Goal: Transaction & Acquisition: Obtain resource

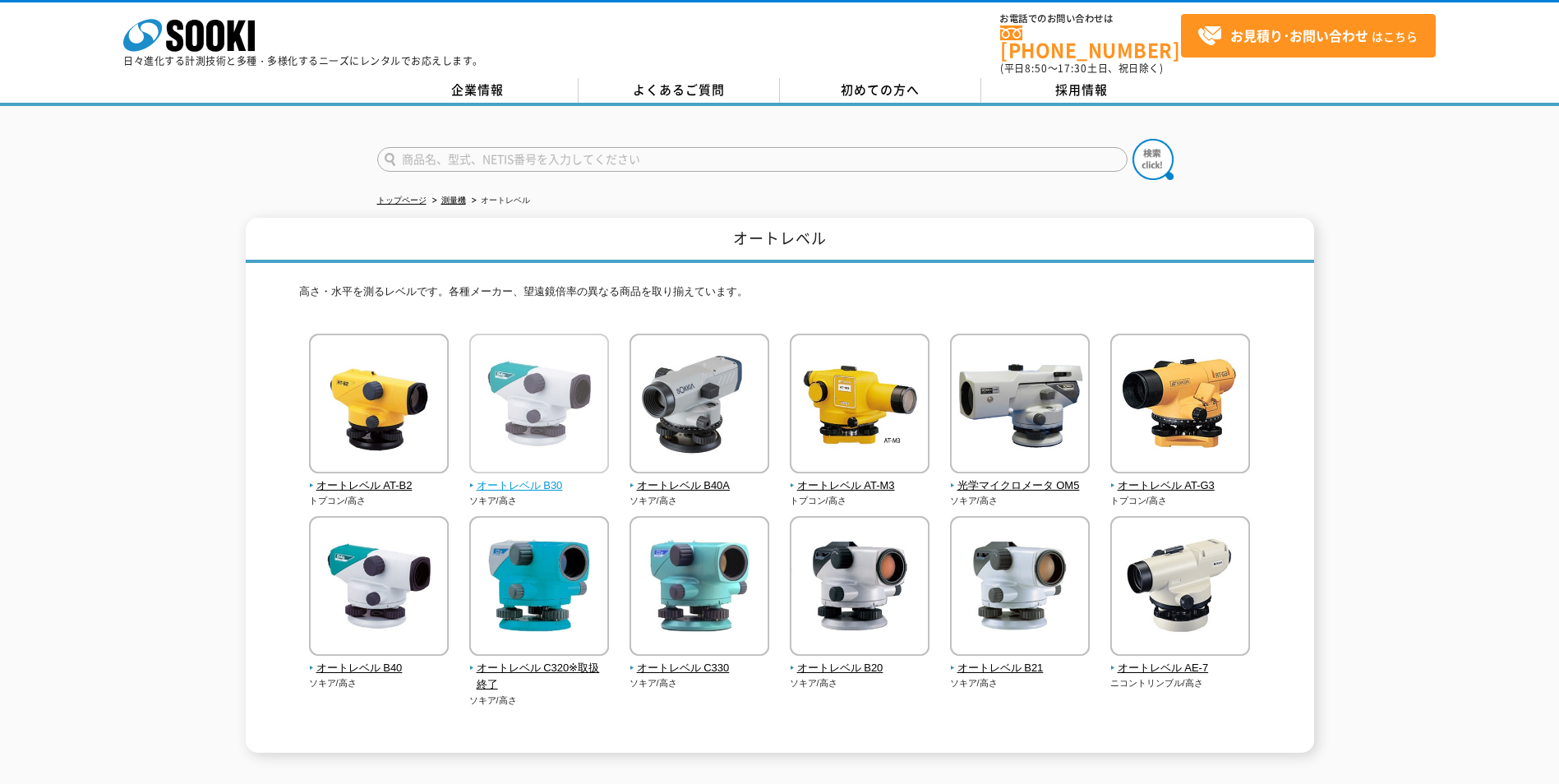
click at [520, 477] on span "オートレベル B30" at bounding box center [539, 486] width 140 height 18
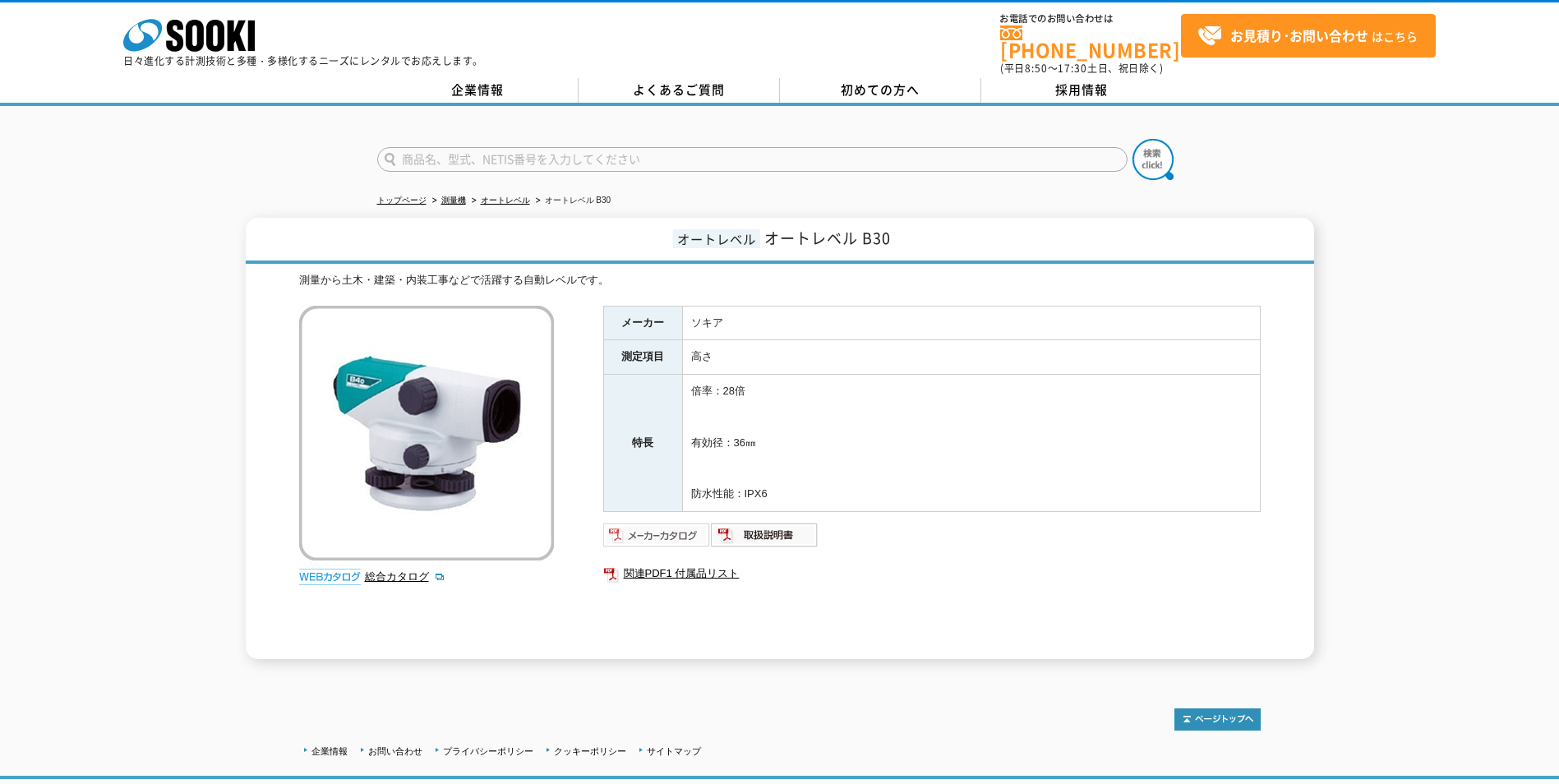
click at [669, 527] on img at bounding box center [657, 534] width 108 height 26
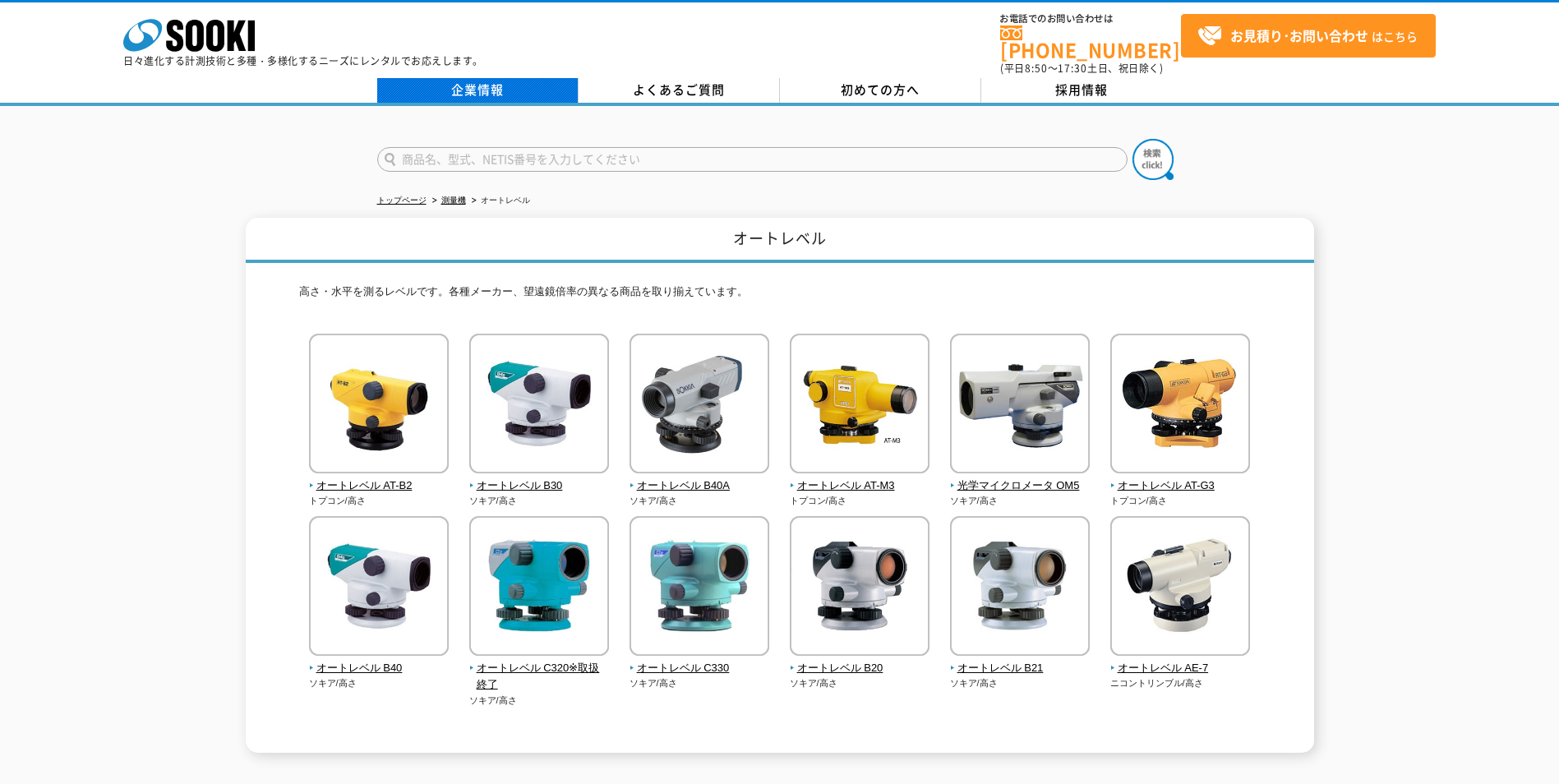
click at [504, 88] on link "企業情報" at bounding box center [477, 89] width 201 height 24
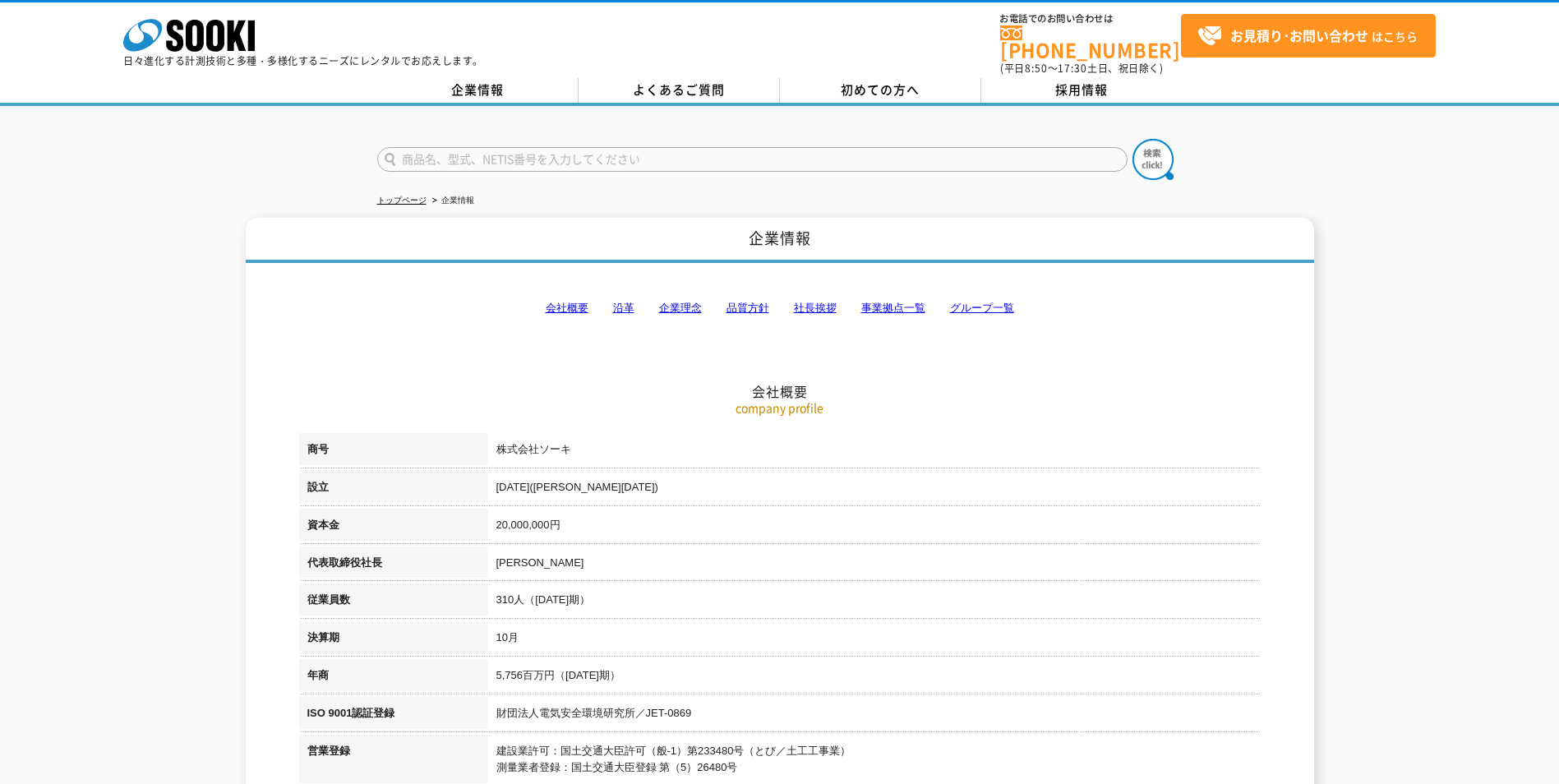
click at [527, 149] on input "text" at bounding box center [752, 159] width 751 height 24
type input "SDL50"
click at [1154, 155] on img at bounding box center [1153, 159] width 41 height 41
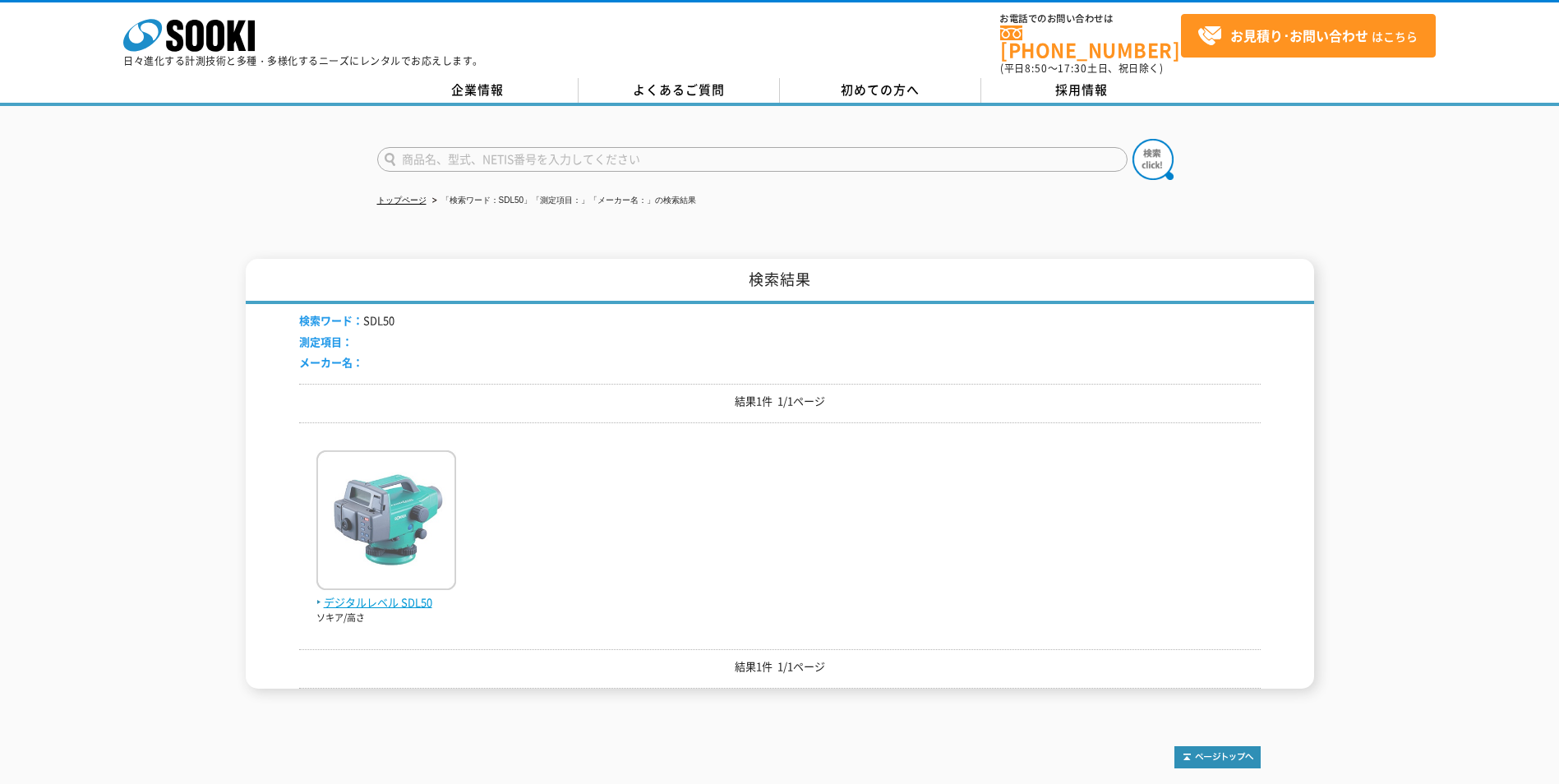
click at [395, 542] on img at bounding box center [386, 522] width 140 height 144
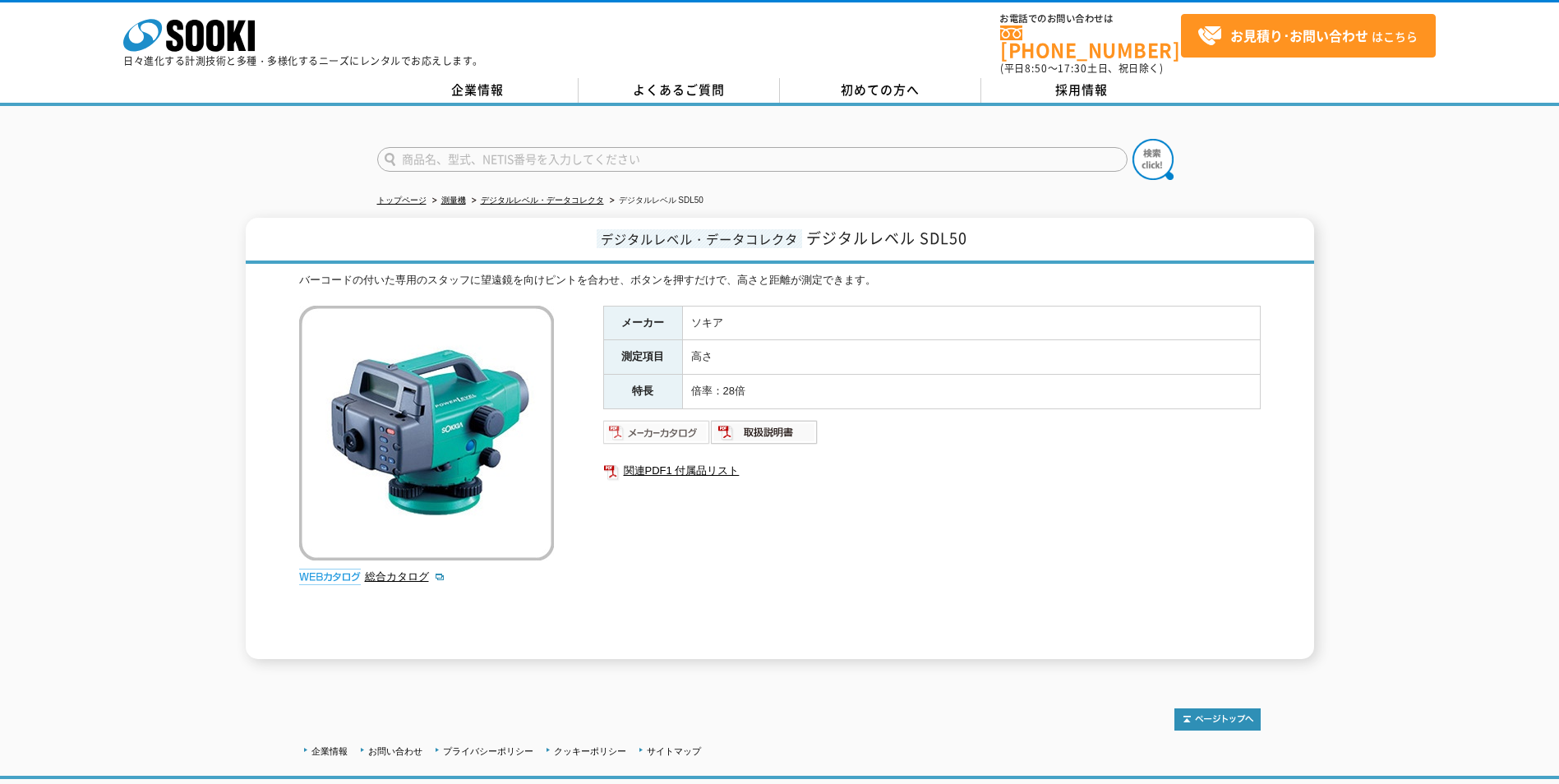
click at [675, 423] on img at bounding box center [657, 431] width 108 height 26
